Goal: Register for event/course

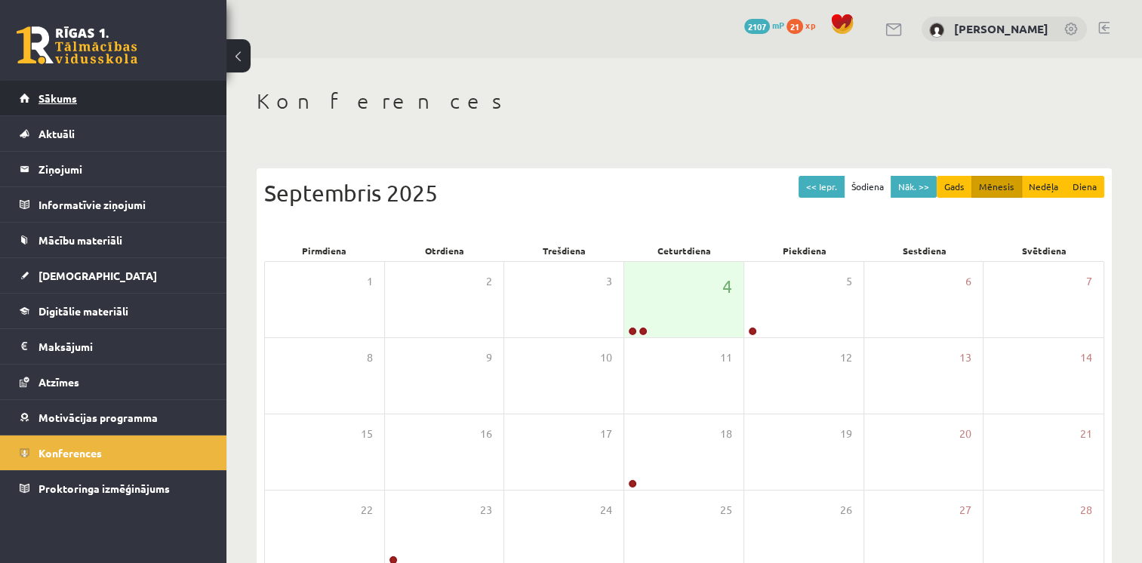
click at [82, 85] on link "Sākums" at bounding box center [114, 98] width 188 height 35
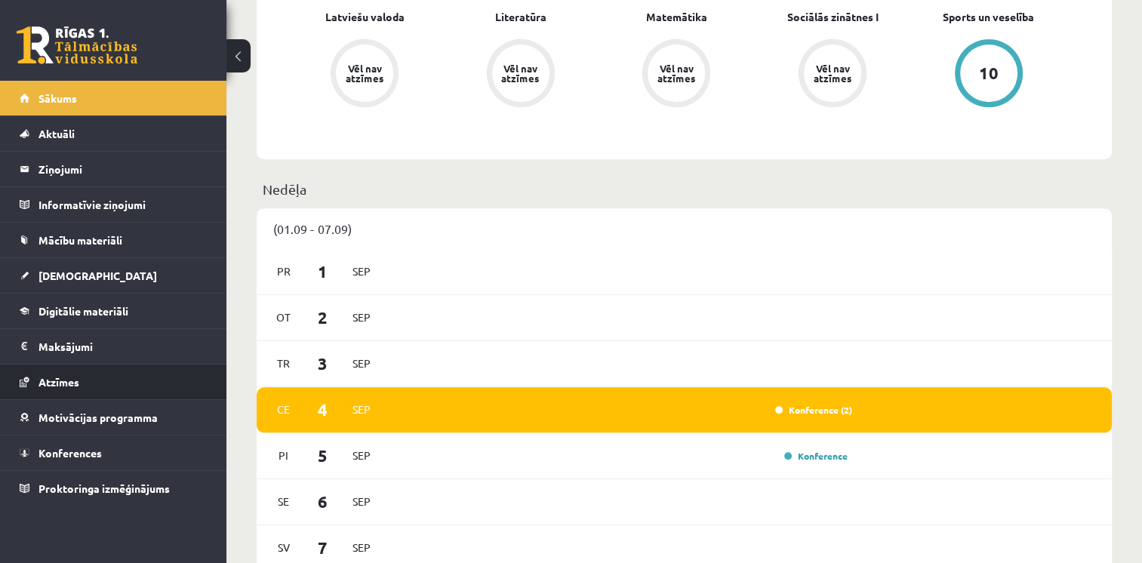
scroll to position [679, 0]
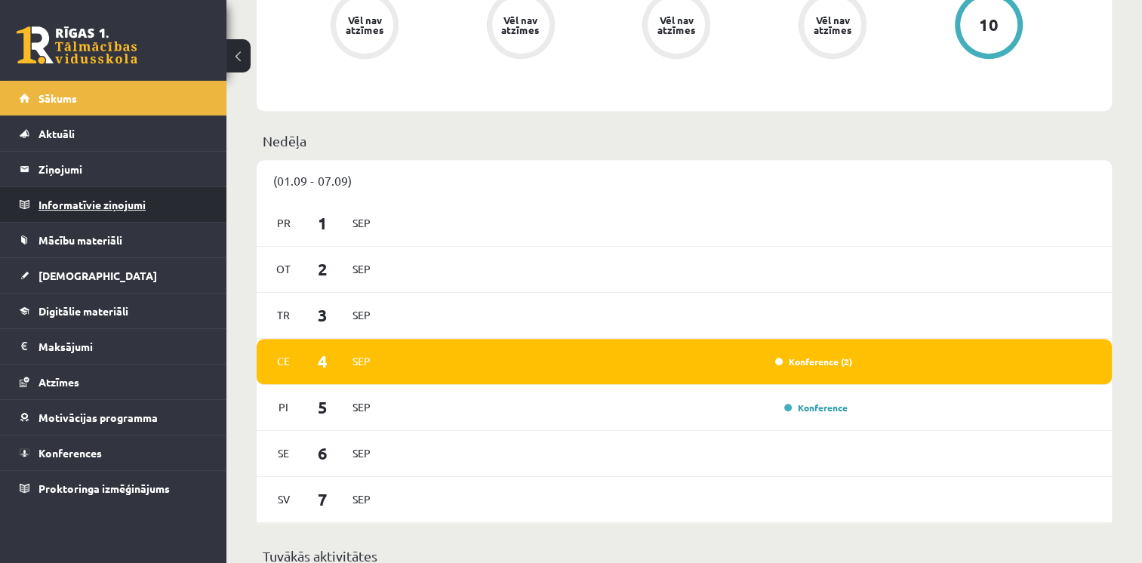
click at [73, 214] on legend "Informatīvie ziņojumi 0" at bounding box center [123, 204] width 169 height 35
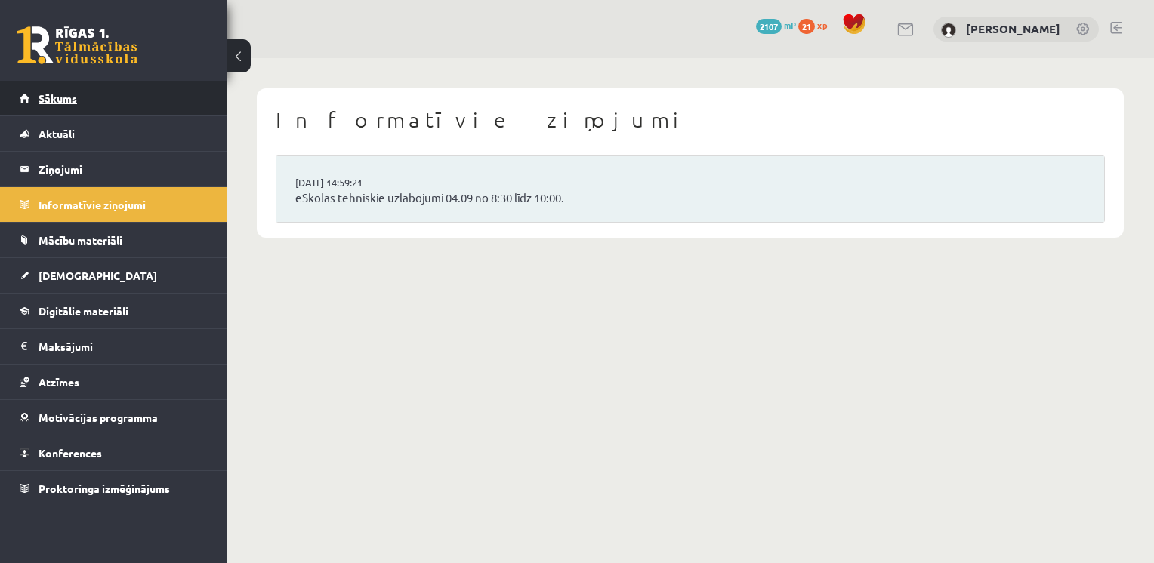
click at [63, 103] on span "Sākums" at bounding box center [58, 98] width 39 height 14
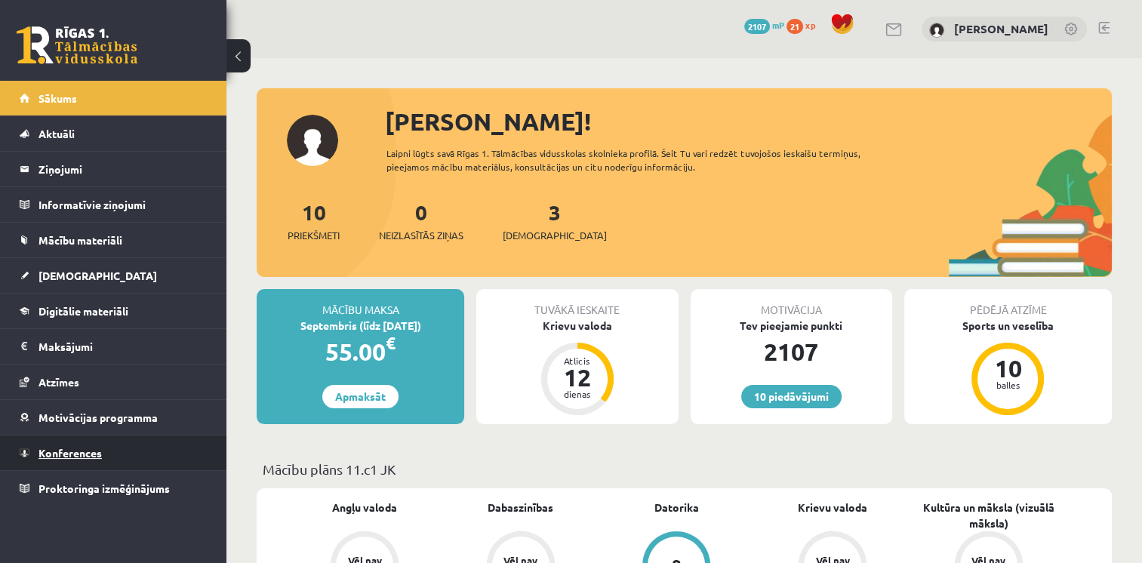
click at [68, 452] on span "Konferences" at bounding box center [70, 453] width 63 height 14
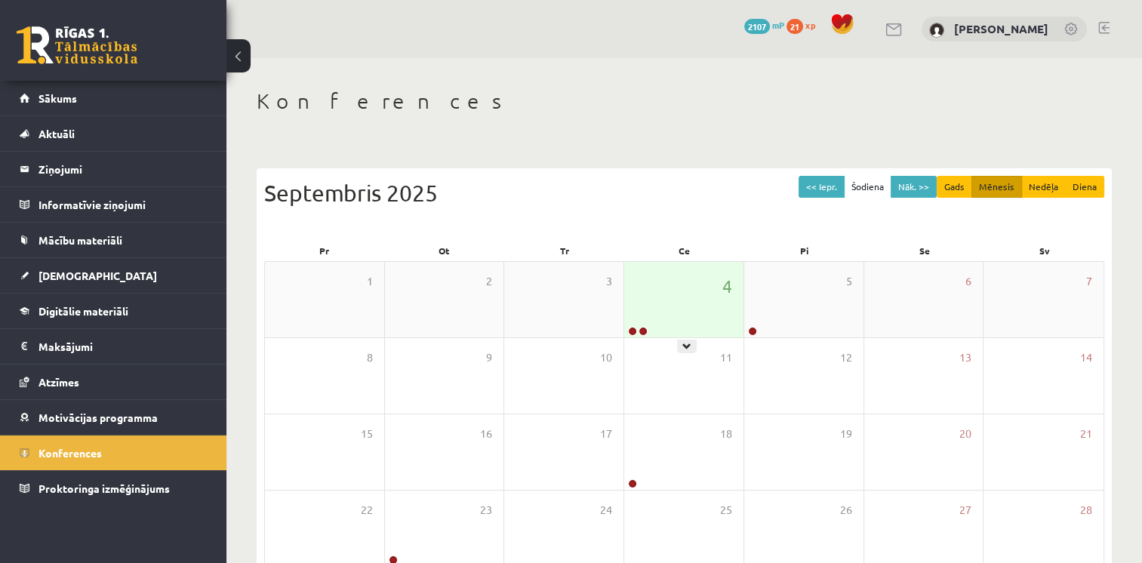
click at [657, 331] on div "4" at bounding box center [683, 299] width 119 height 75
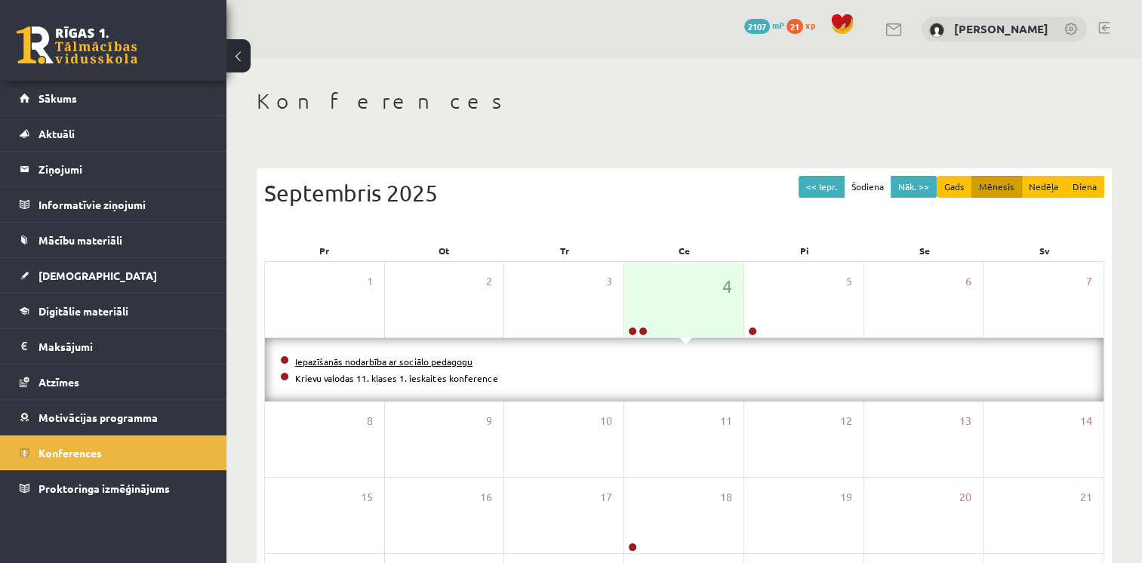
click at [442, 359] on link "Iepazīšanās nodarbība ar sociālo pedagogu" at bounding box center [383, 362] width 177 height 12
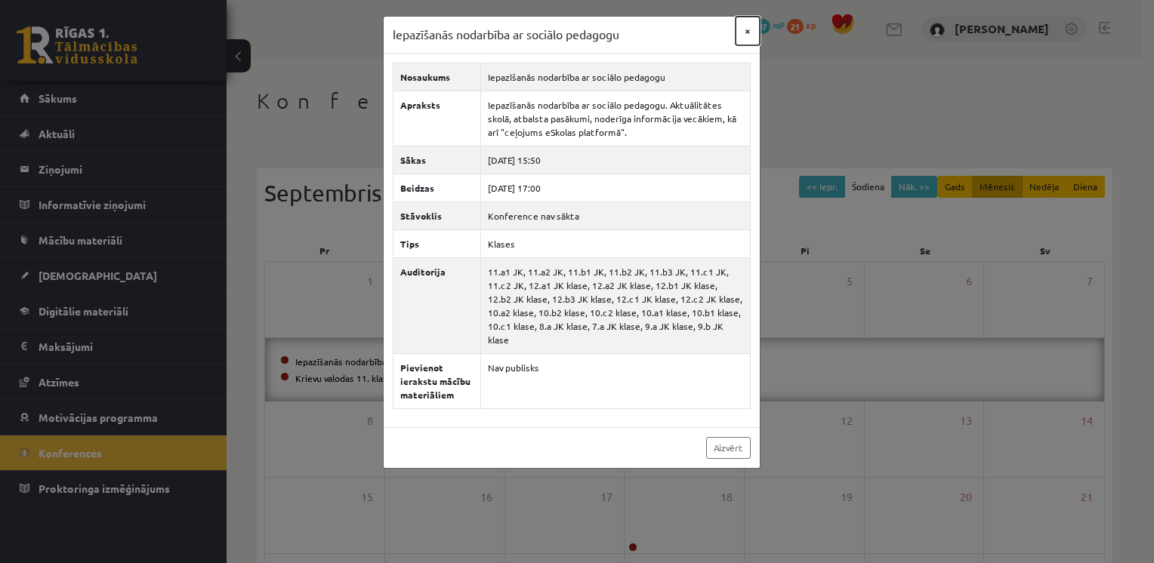
click at [748, 28] on button "×" at bounding box center [747, 31] width 24 height 29
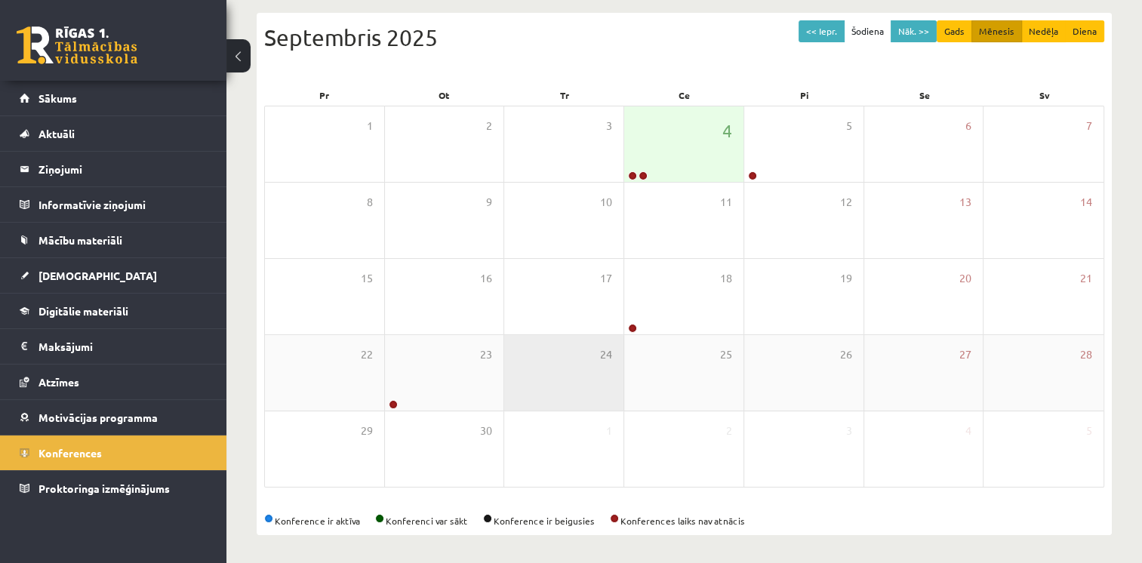
scroll to position [157, 0]
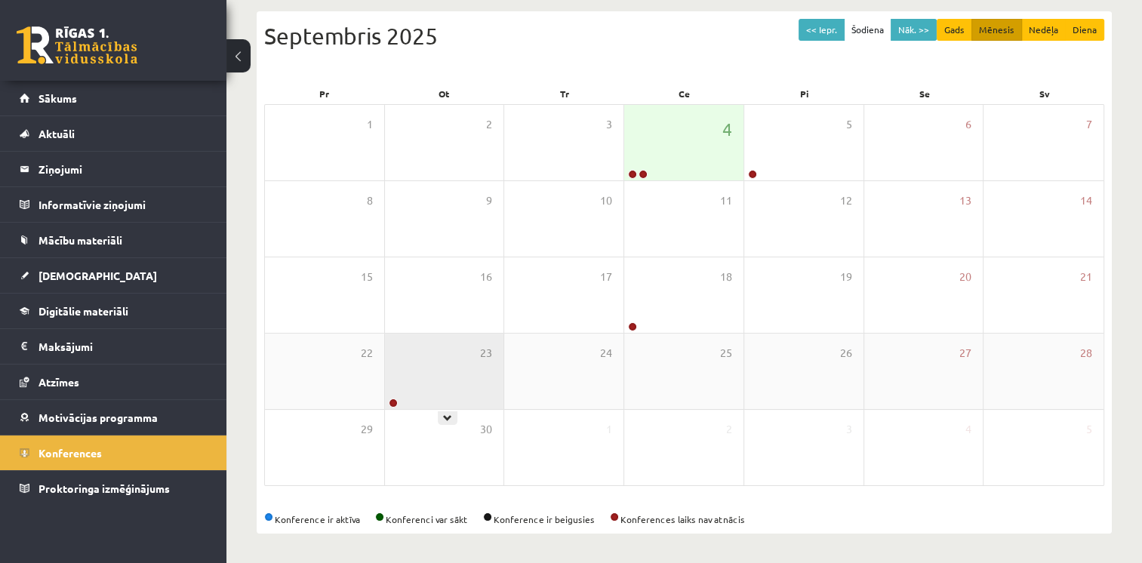
click at [473, 361] on div "23" at bounding box center [444, 371] width 119 height 75
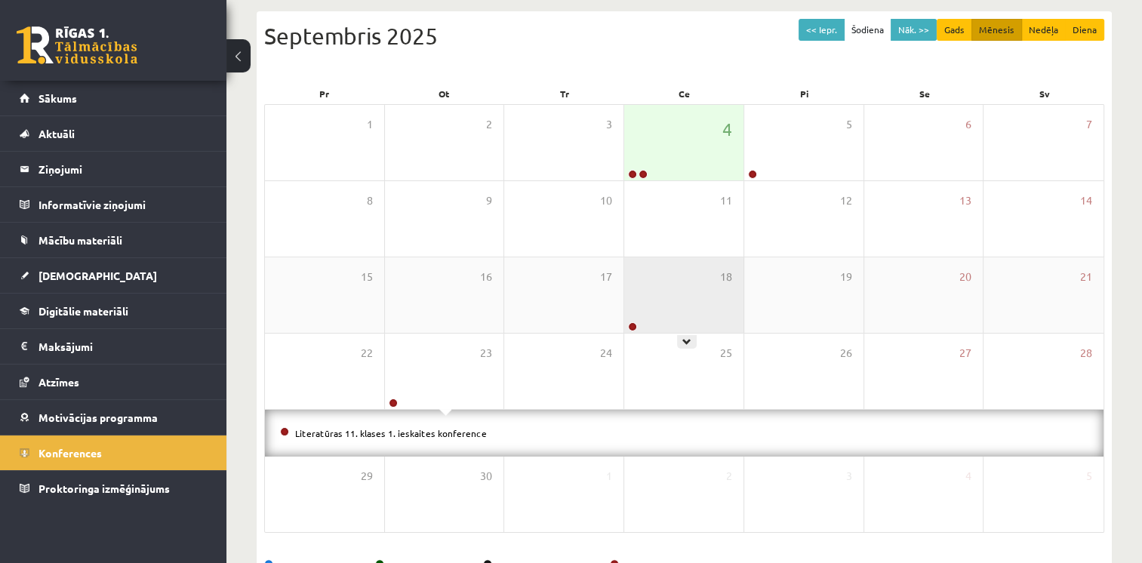
click at [652, 286] on div "18" at bounding box center [683, 294] width 119 height 75
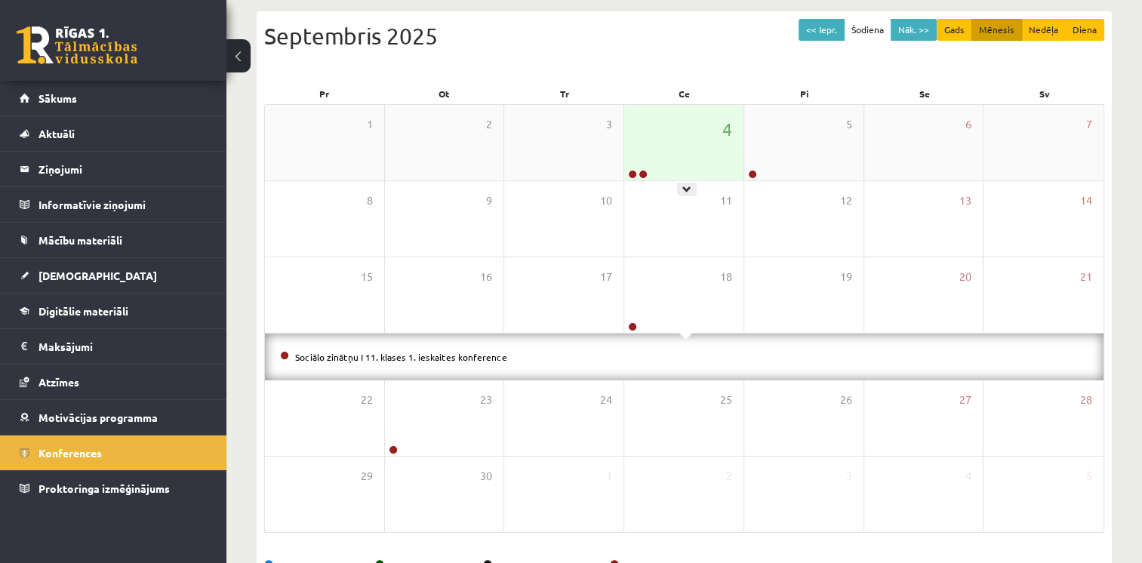
click at [655, 150] on div "4" at bounding box center [683, 142] width 119 height 75
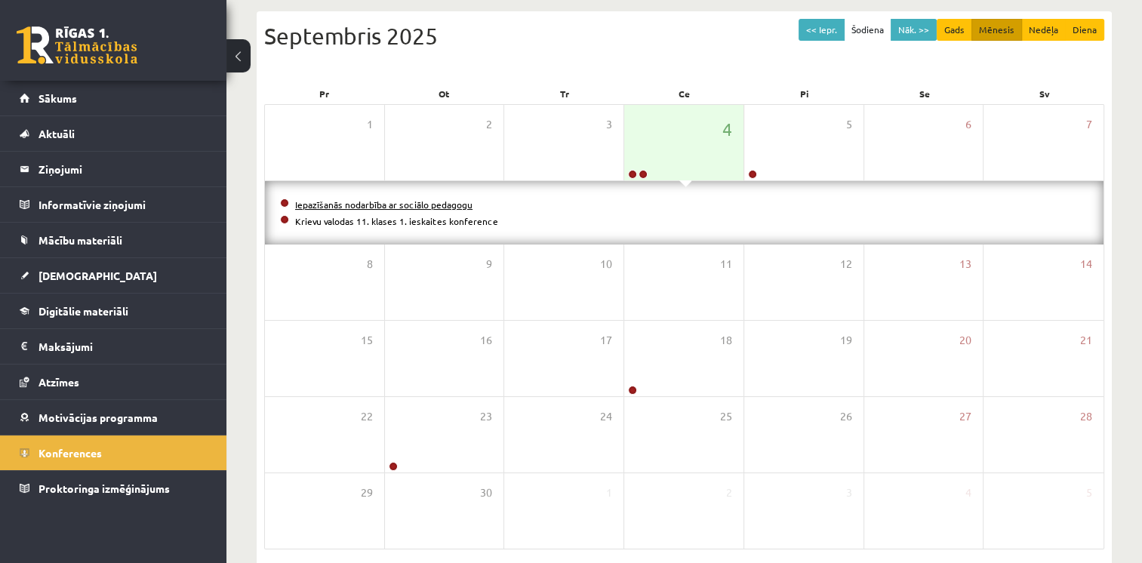
click at [402, 199] on link "Iepazīšanās nodarbība ar sociālo pedagogu" at bounding box center [383, 205] width 177 height 12
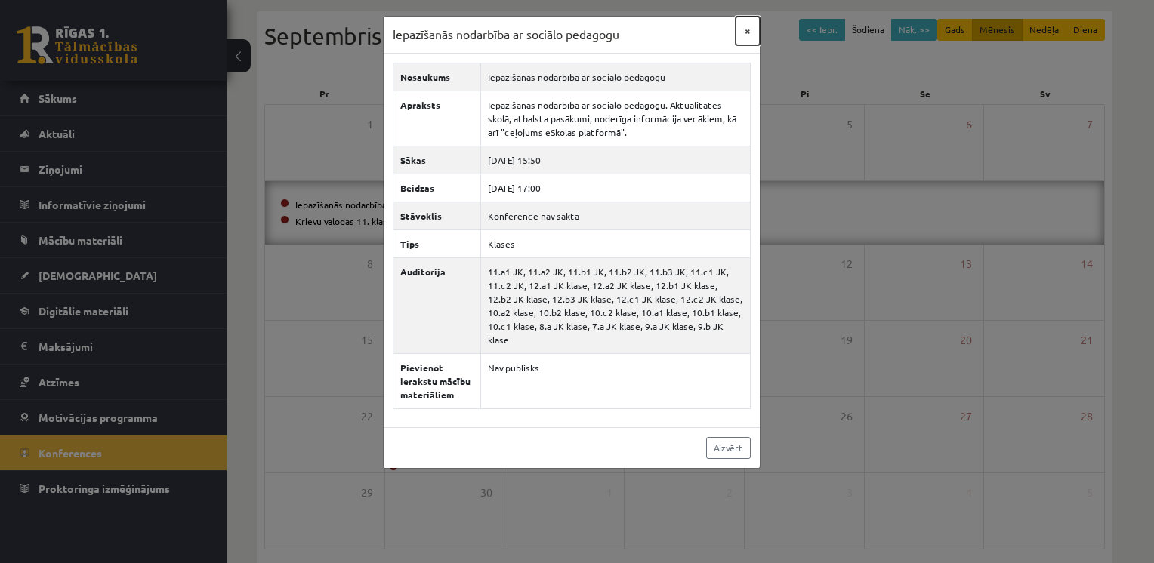
click at [747, 39] on button "×" at bounding box center [747, 31] width 24 height 29
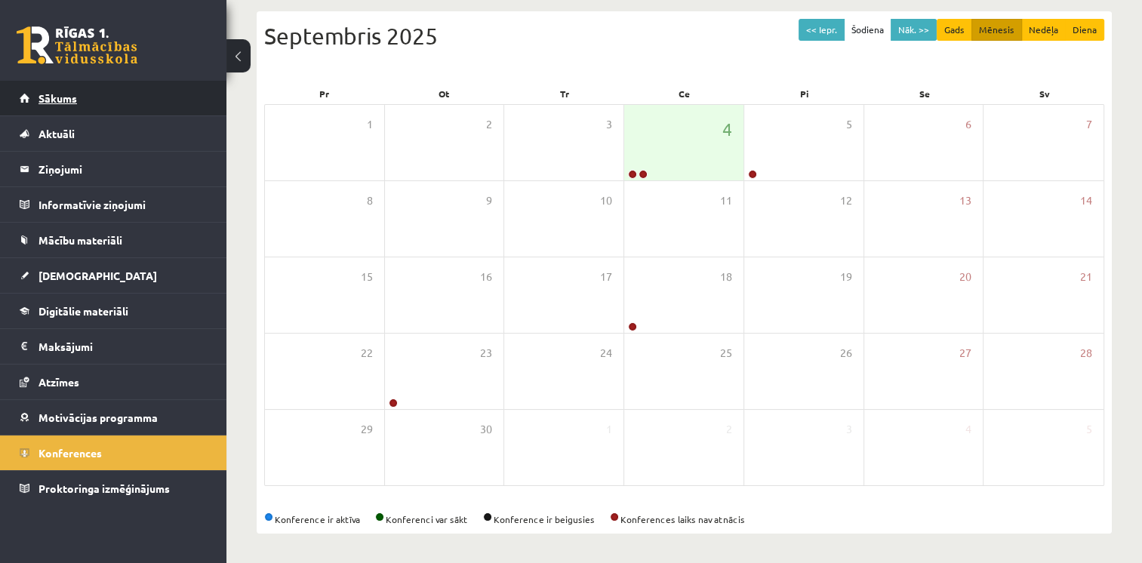
drag, startPoint x: 86, startPoint y: 76, endPoint x: 82, endPoint y: 90, distance: 14.3
click at [85, 78] on div "10 Dāvanas 2107 mP 21 xp" at bounding box center [113, 40] width 226 height 81
click at [82, 94] on link "Sākums" at bounding box center [114, 98] width 188 height 35
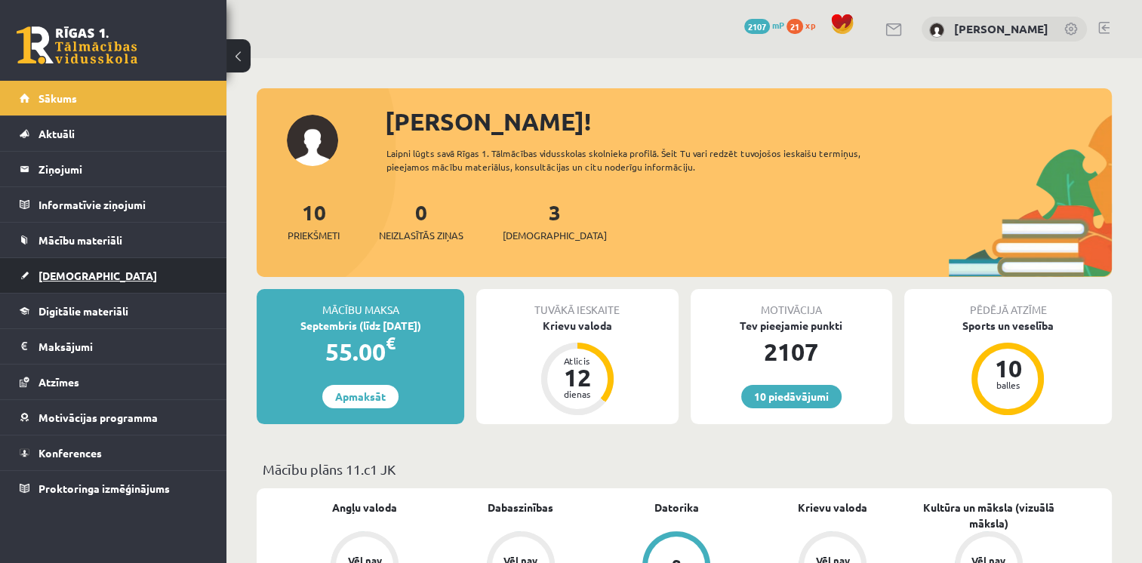
click at [79, 276] on span "[DEMOGRAPHIC_DATA]" at bounding box center [98, 276] width 119 height 14
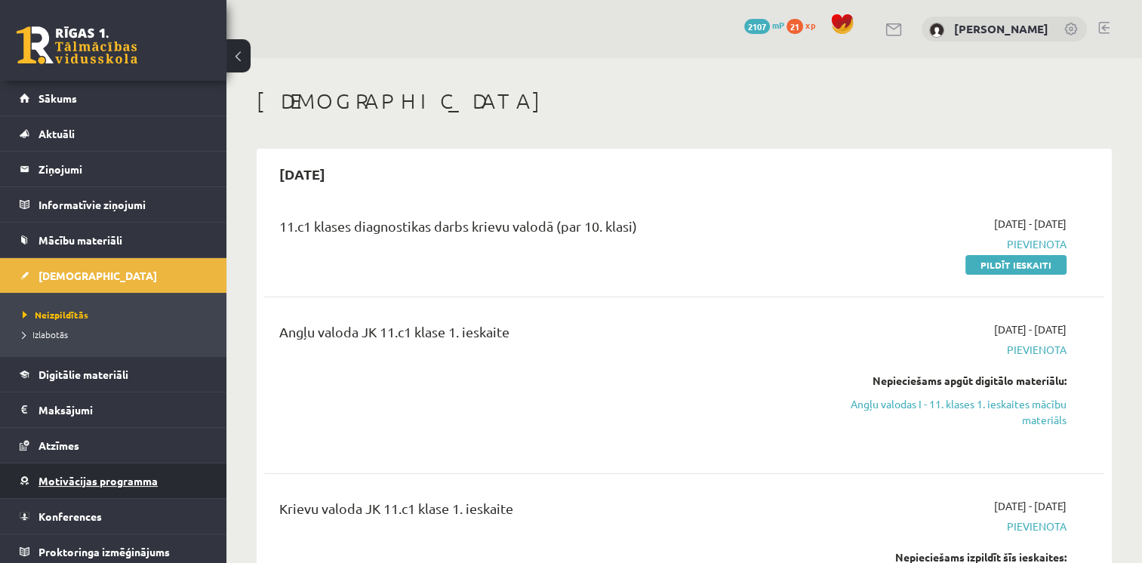
scroll to position [4, 0]
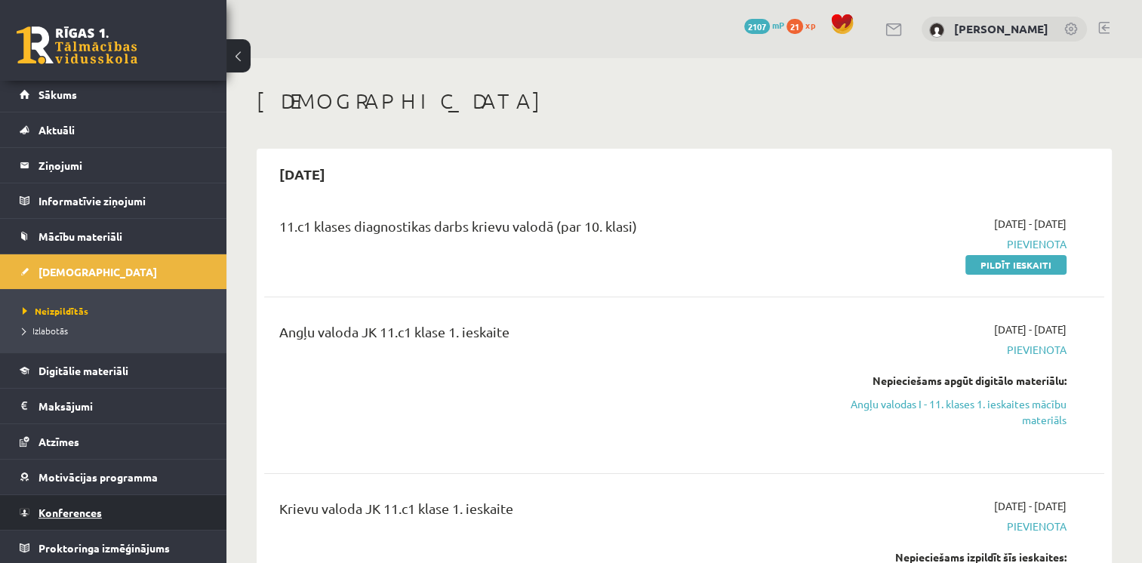
click at [69, 510] on span "Konferences" at bounding box center [70, 513] width 63 height 14
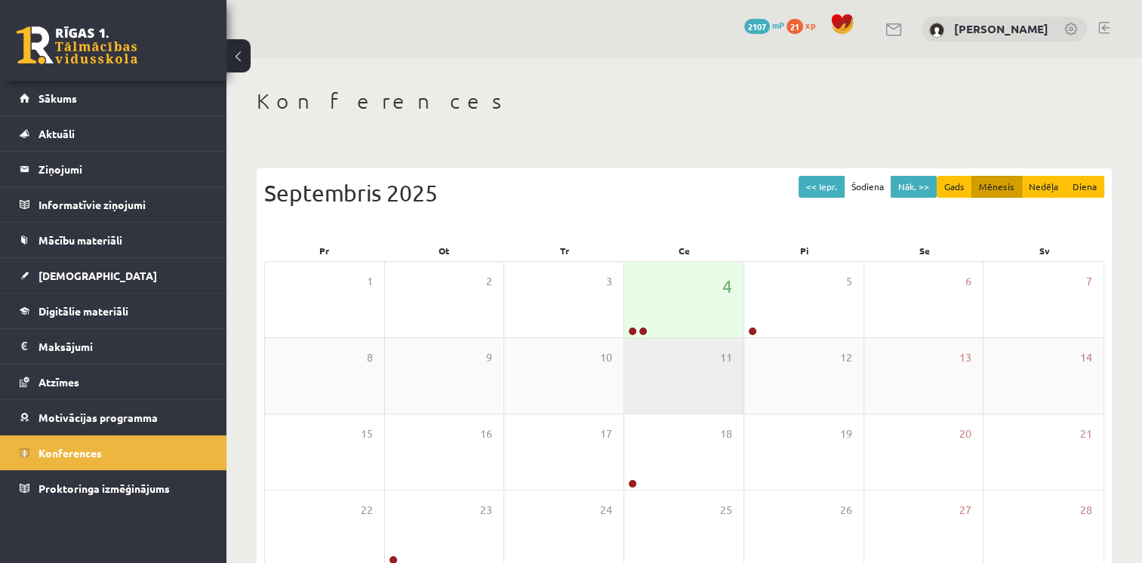
click at [674, 342] on div "11" at bounding box center [683, 375] width 119 height 75
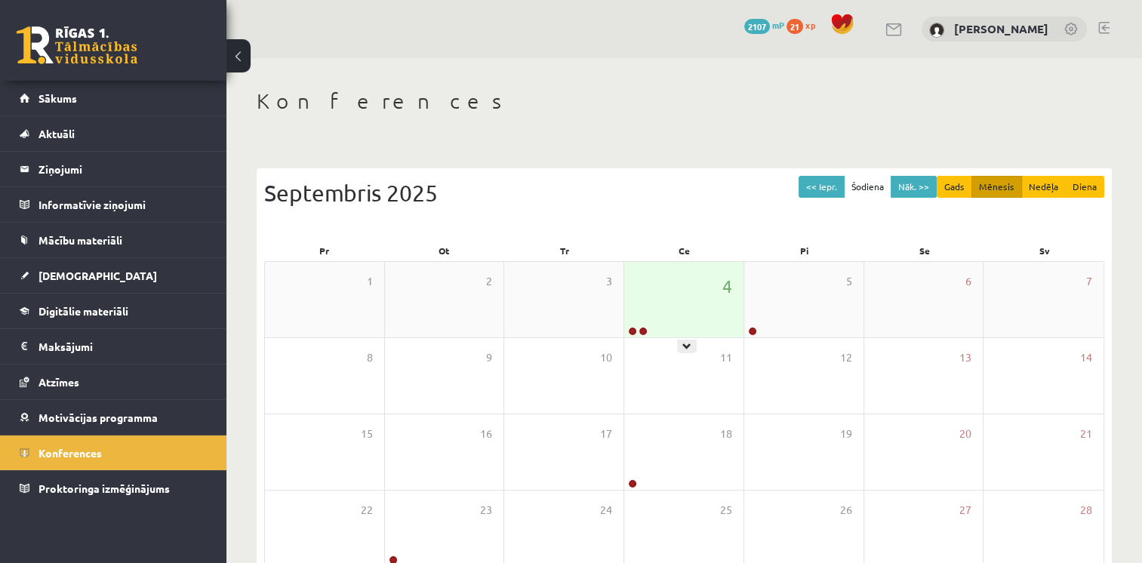
click at [676, 319] on div "4" at bounding box center [683, 299] width 119 height 75
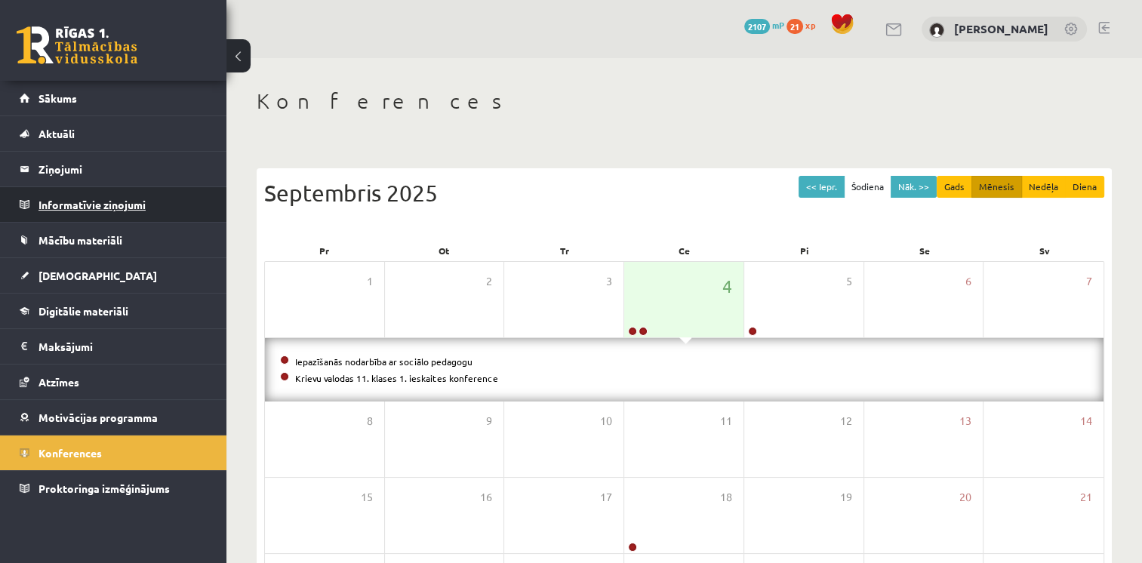
click at [112, 195] on legend "Informatīvie ziņojumi 0" at bounding box center [123, 204] width 169 height 35
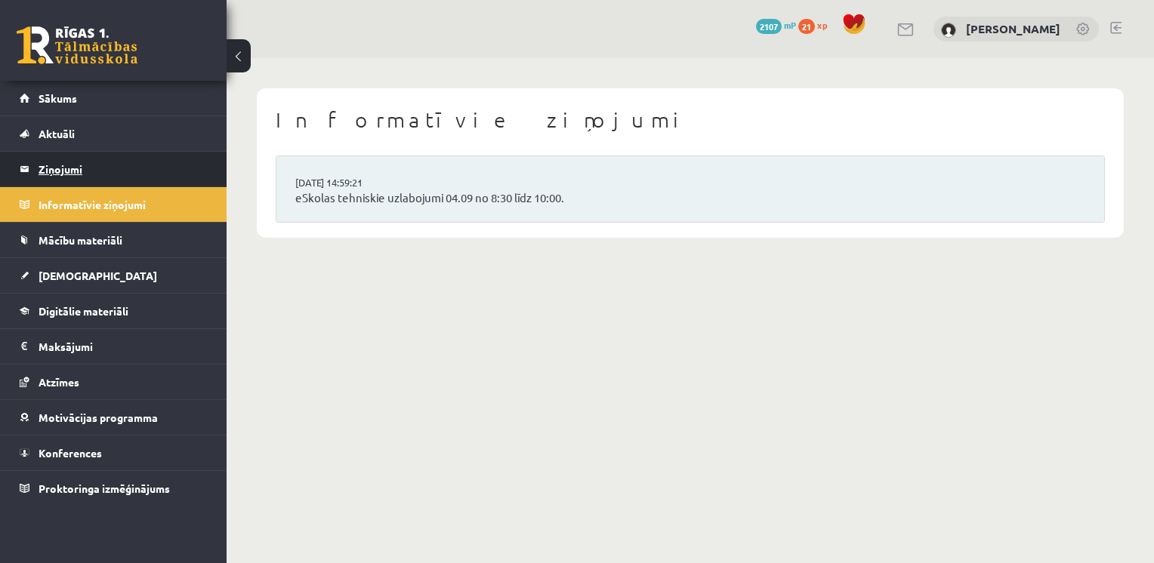
click at [72, 168] on legend "Ziņojumi 0" at bounding box center [123, 169] width 169 height 35
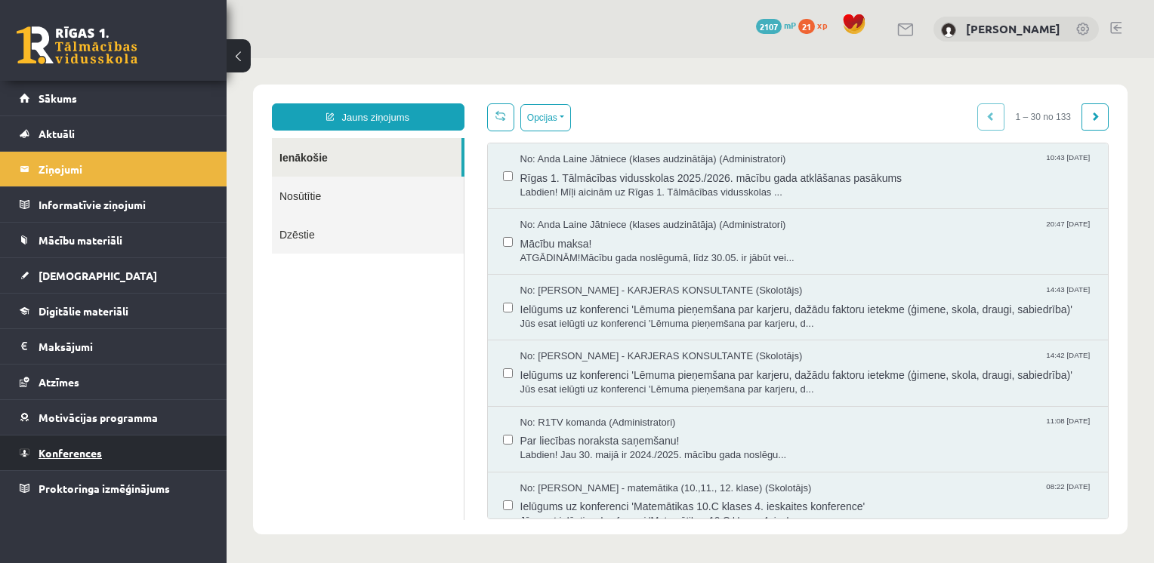
click at [92, 461] on link "Konferences" at bounding box center [114, 453] width 188 height 35
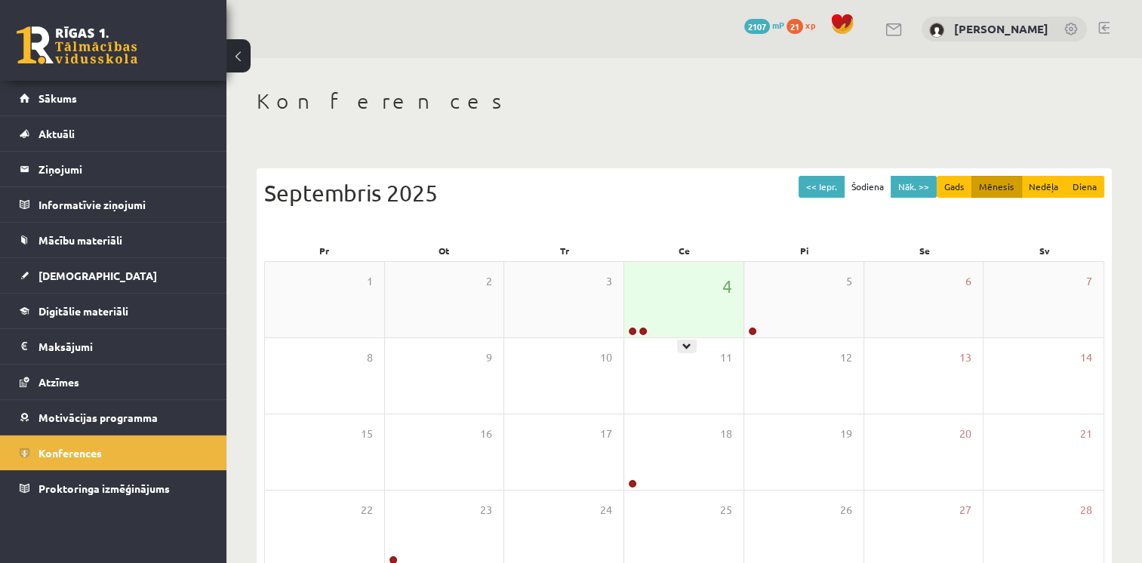
click at [662, 298] on div "4" at bounding box center [683, 299] width 119 height 75
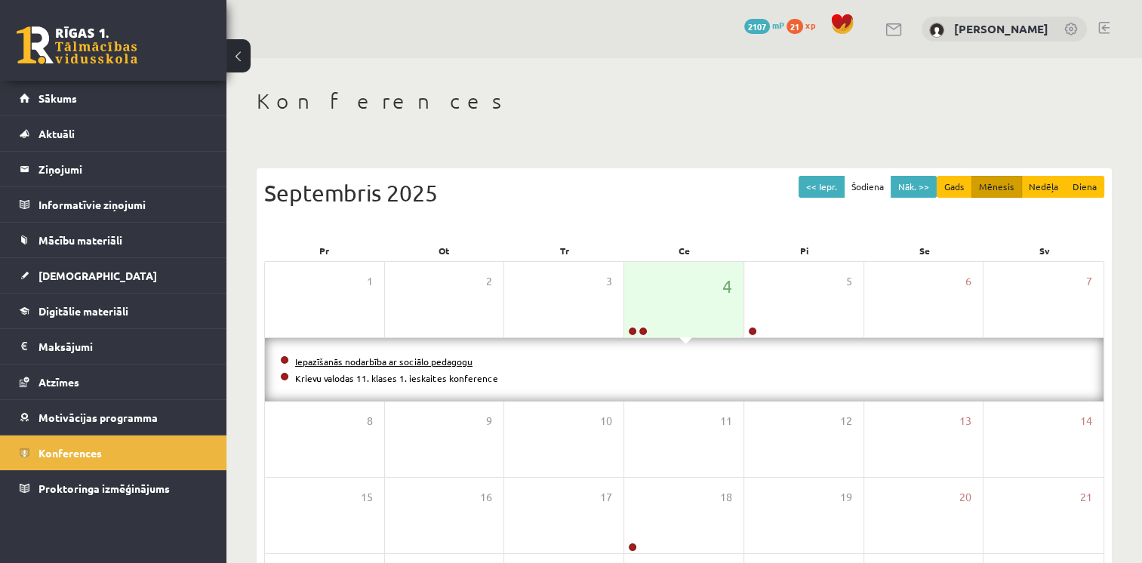
click at [410, 356] on link "Iepazīšanās nodarbība ar sociālo pedagogu" at bounding box center [383, 362] width 177 height 12
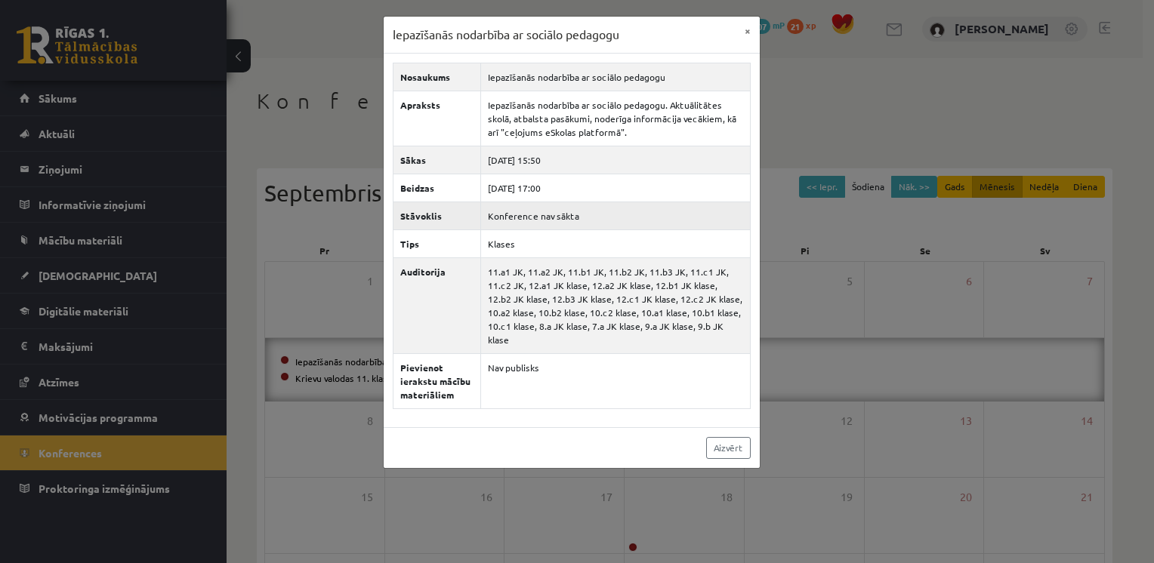
click at [459, 220] on th "Stāvoklis" at bounding box center [437, 216] width 88 height 28
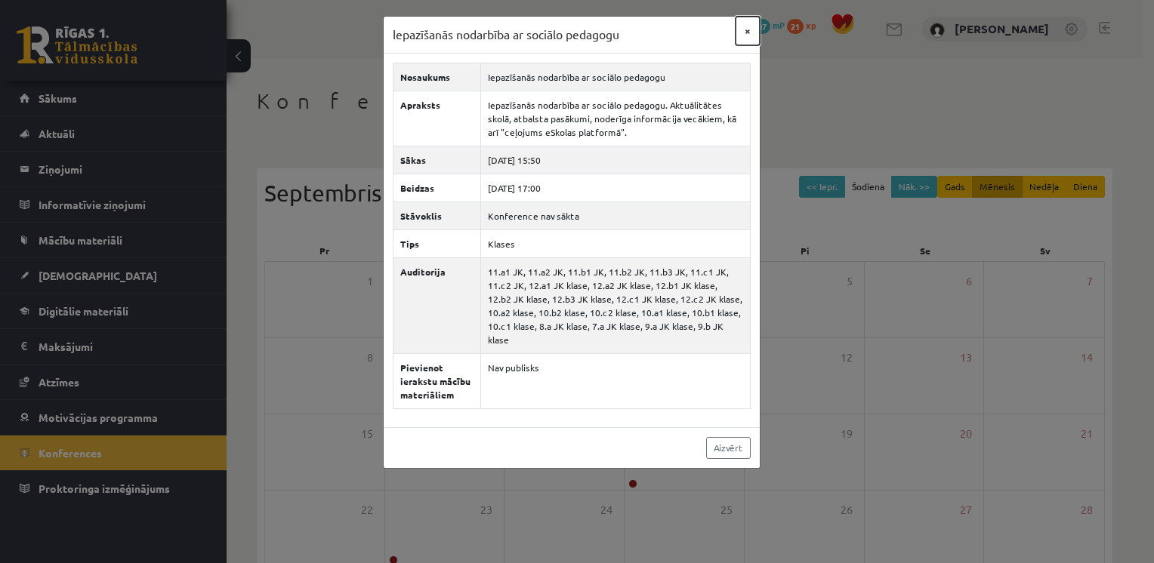
click at [744, 38] on button "×" at bounding box center [747, 31] width 24 height 29
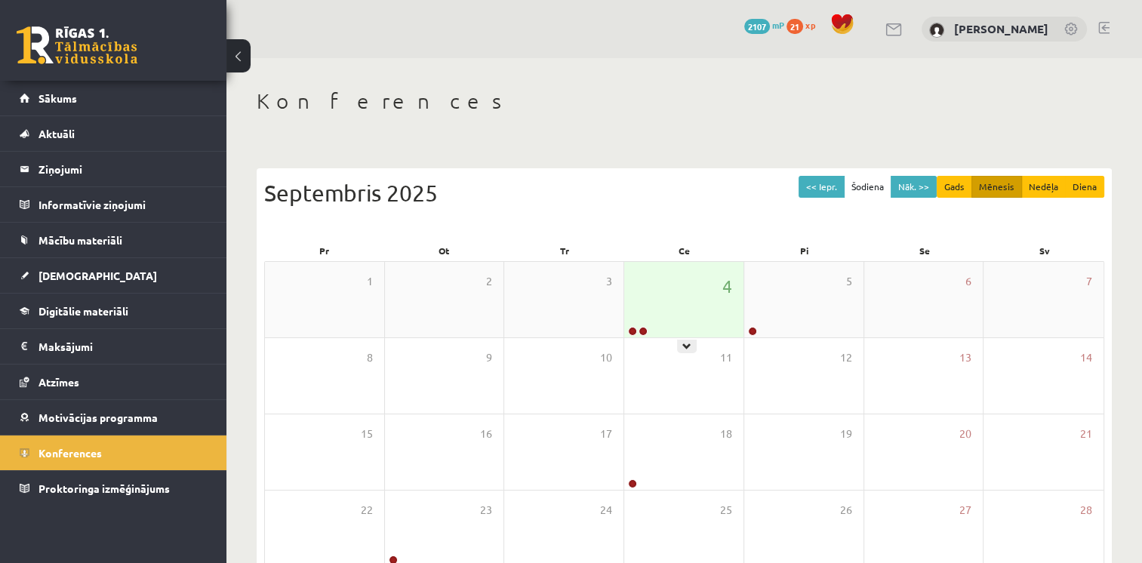
click at [681, 276] on div "4" at bounding box center [683, 299] width 119 height 75
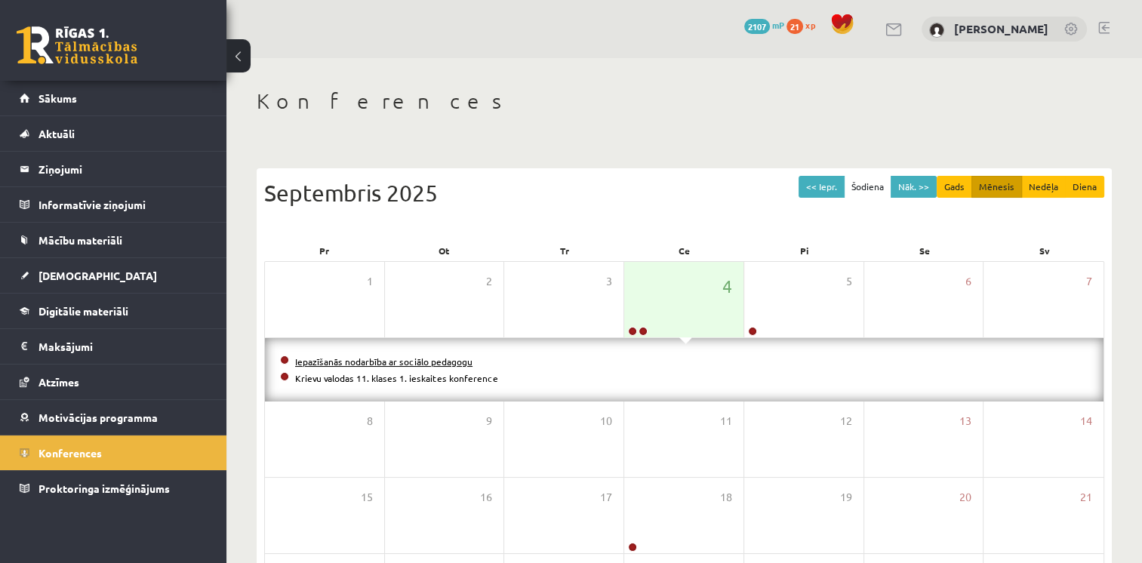
click at [465, 362] on link "Iepazīšanās nodarbība ar sociālo pedagogu" at bounding box center [383, 362] width 177 height 12
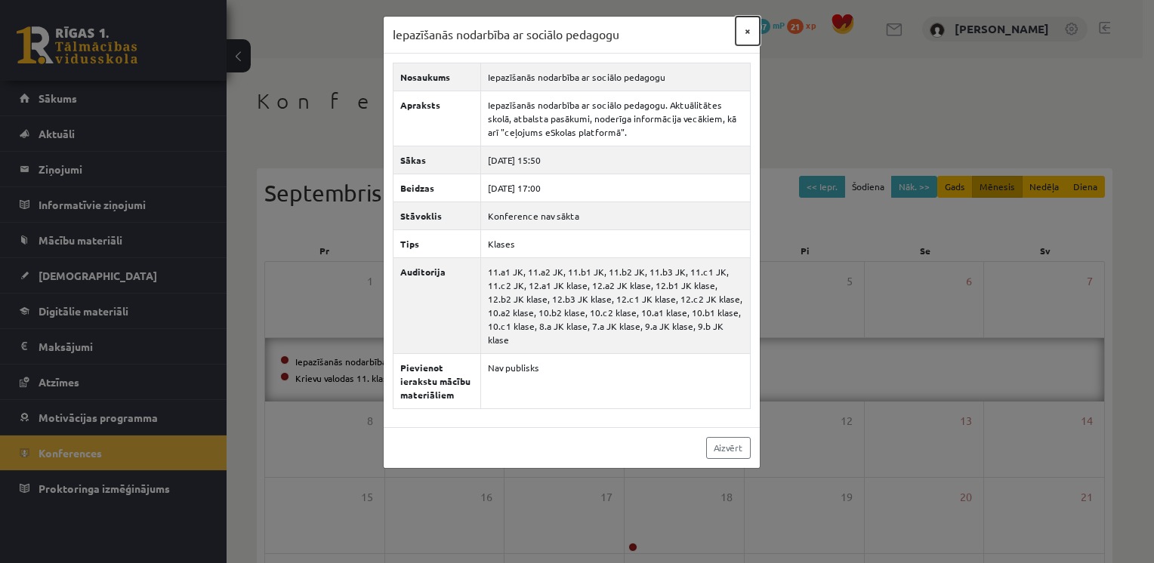
click at [736, 36] on button "×" at bounding box center [747, 31] width 24 height 29
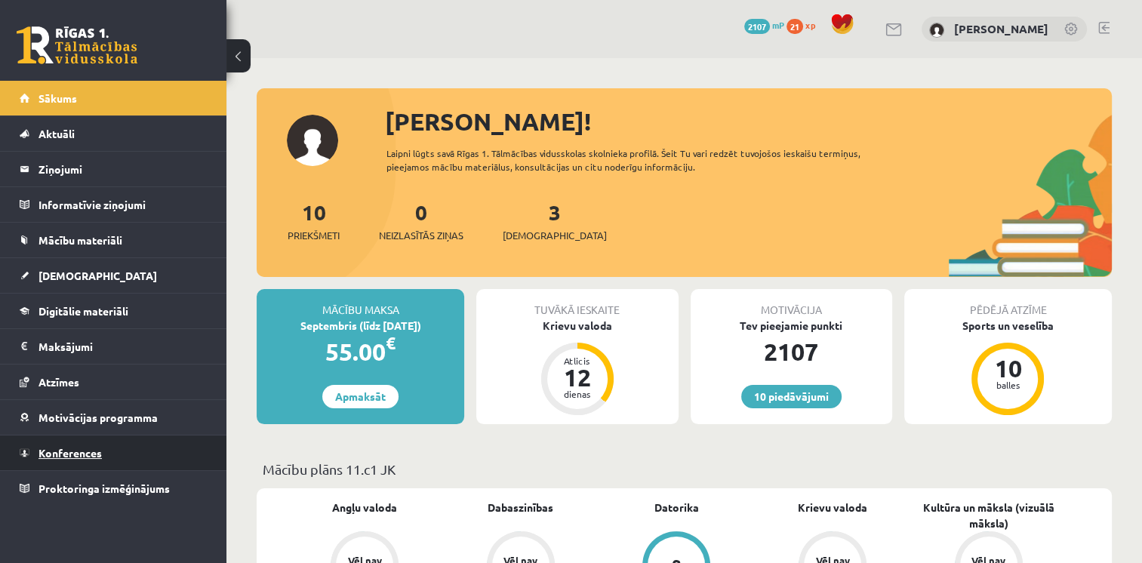
click at [79, 452] on span "Konferences" at bounding box center [70, 453] width 63 height 14
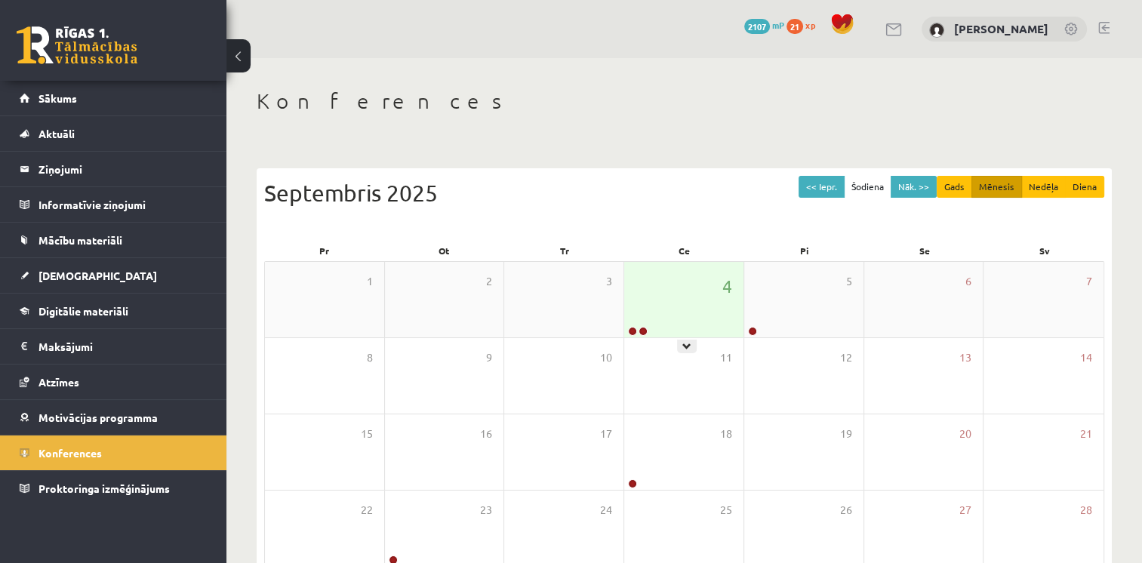
click at [646, 321] on div "4" at bounding box center [683, 299] width 119 height 75
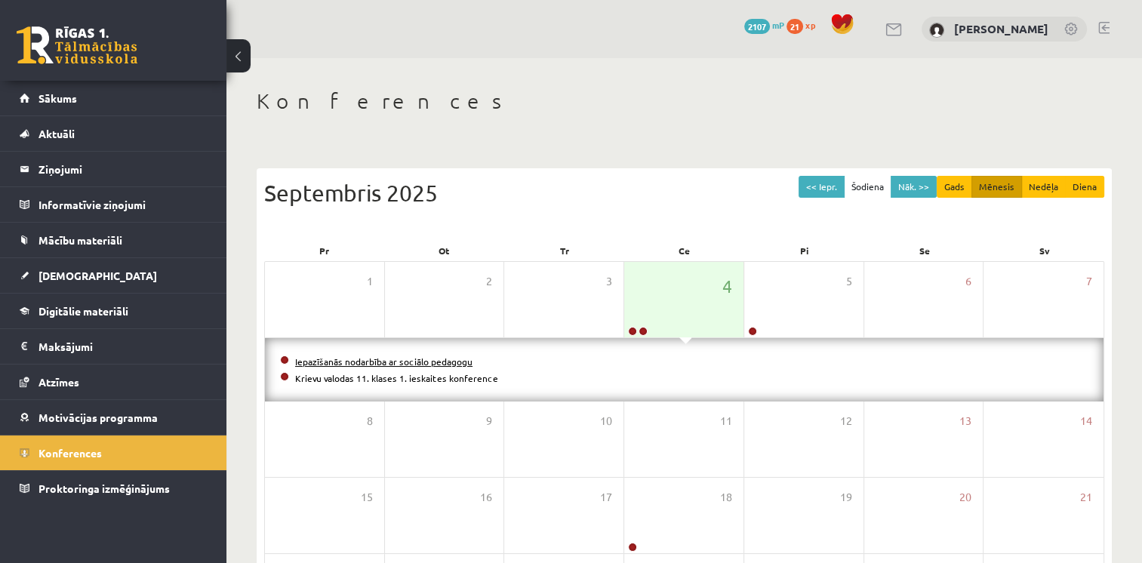
click at [430, 359] on link "Iepazīšanās nodarbība ar sociālo pedagogu" at bounding box center [383, 362] width 177 height 12
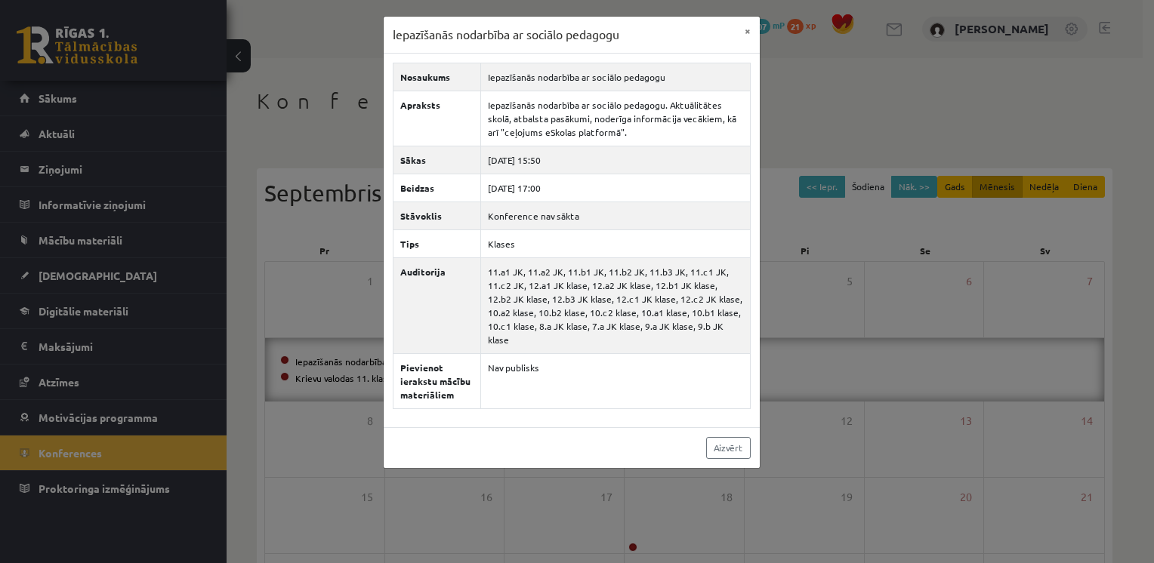
click at [793, 229] on div "Iepazīšanās nodarbība ar sociālo pedagogu × Nosaukums Iepazīšanās nodarbība ar …" at bounding box center [577, 281] width 1154 height 563
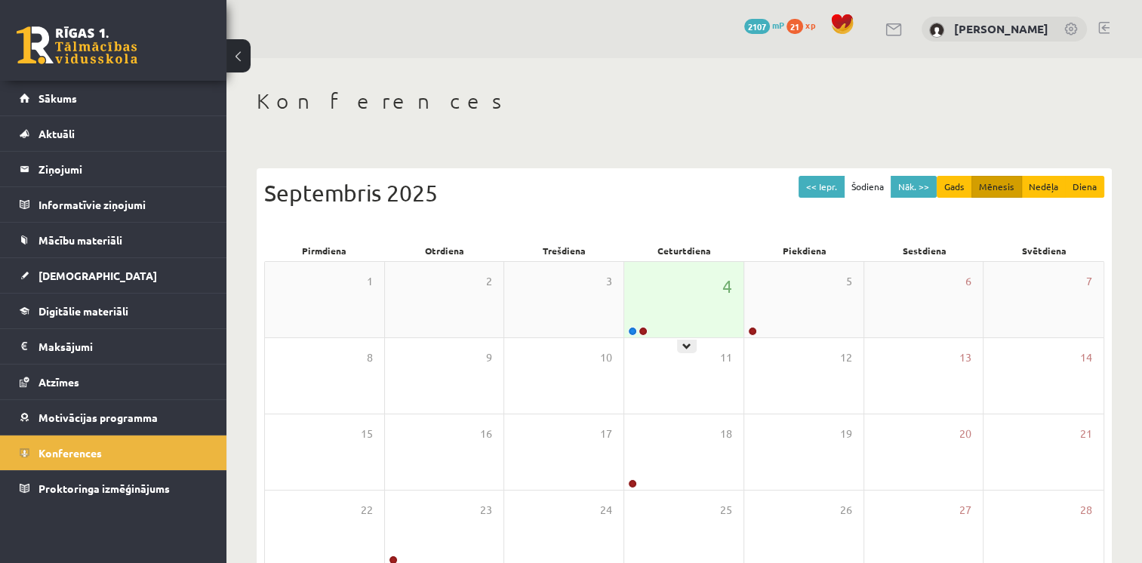
click at [652, 298] on div "4" at bounding box center [683, 299] width 119 height 75
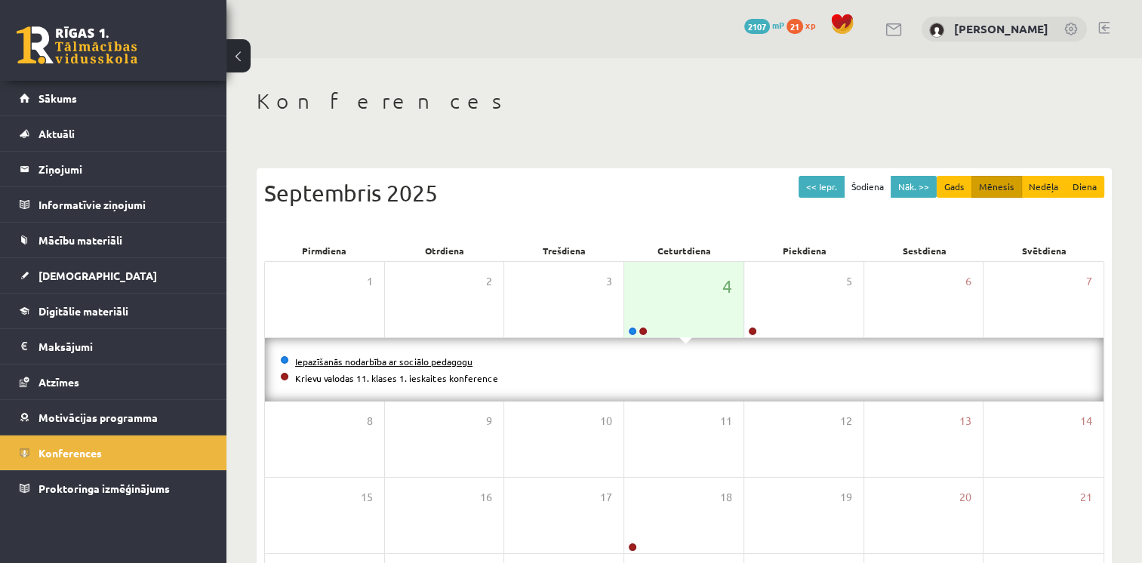
click at [368, 360] on link "Iepazīšanās nodarbība ar sociālo pedagogu" at bounding box center [383, 362] width 177 height 12
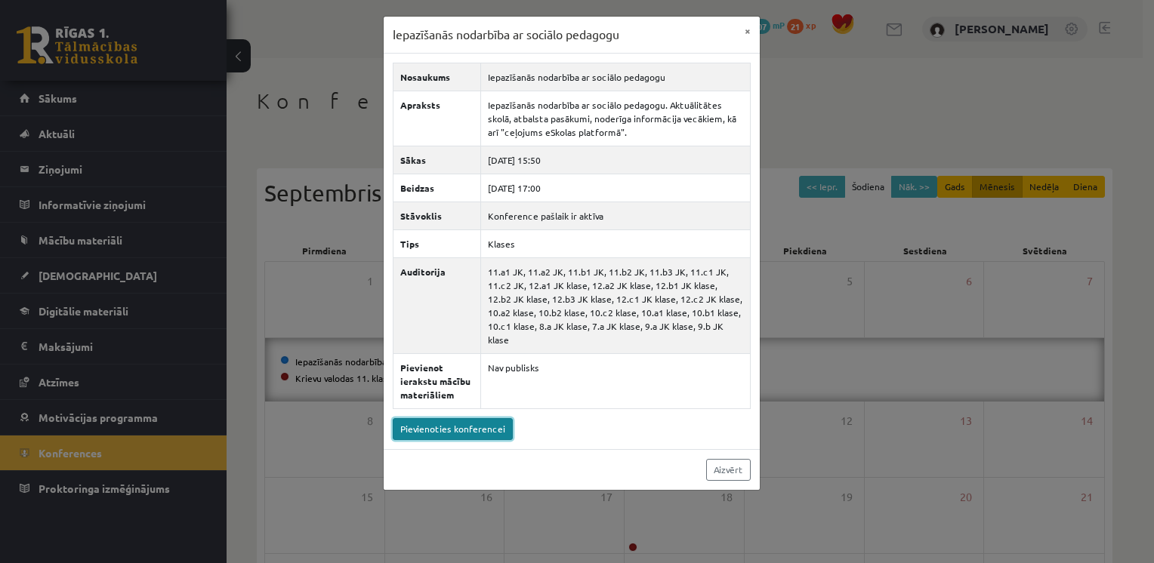
click at [464, 418] on link "Pievienoties konferencei" at bounding box center [453, 429] width 120 height 22
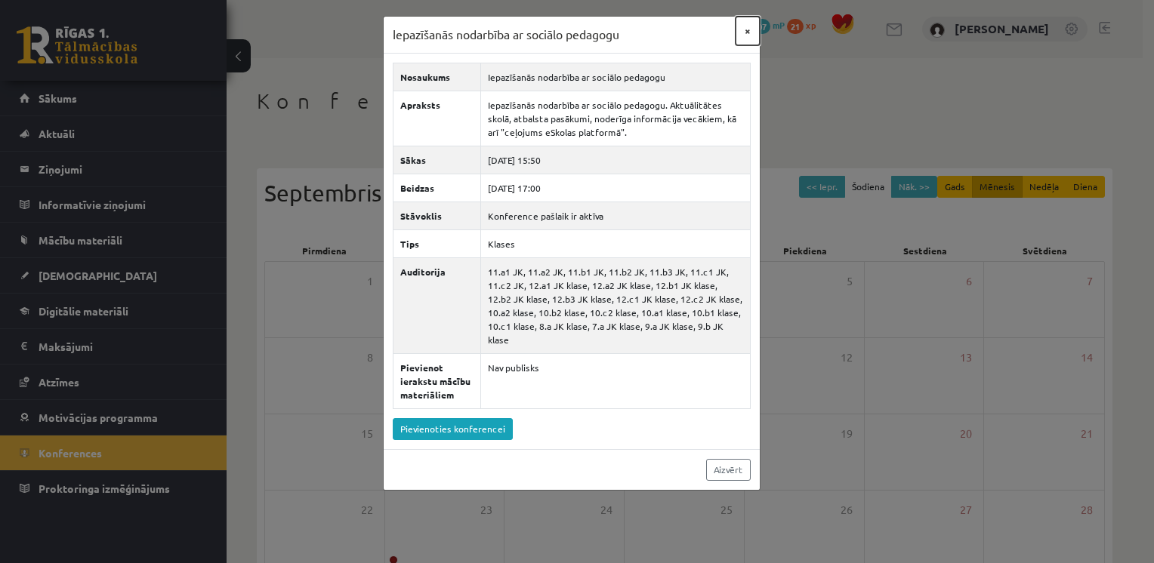
drag, startPoint x: 750, startPoint y: 29, endPoint x: 683, endPoint y: 14, distance: 68.9
click at [749, 28] on button "×" at bounding box center [747, 31] width 24 height 29
